Goal: Task Accomplishment & Management: Use online tool/utility

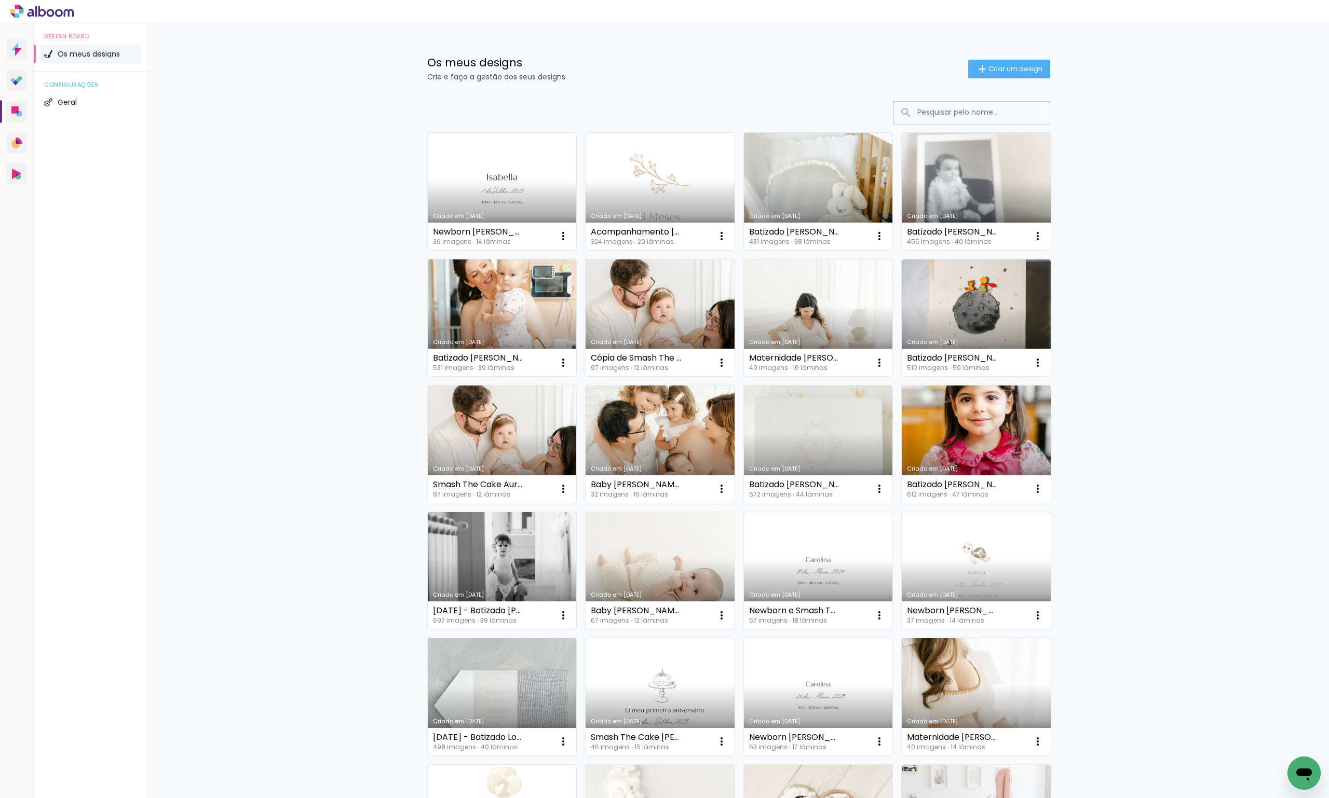
click at [650, 194] on link "Criado em [DATE]" at bounding box center [660, 191] width 149 height 117
